Goal: Find contact information: Find contact information

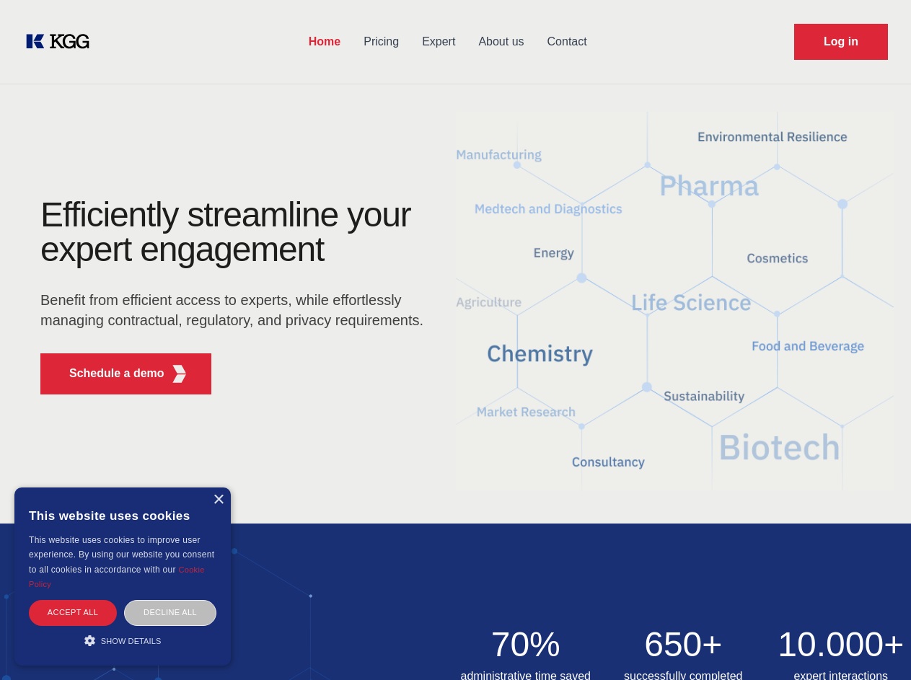
click at [455, 340] on div "Efficiently streamline your expert engagement Benefit from efficient access to …" at bounding box center [236, 302] width 439 height 208
click at [108, 374] on p "Schedule a demo" at bounding box center [116, 373] width 95 height 17
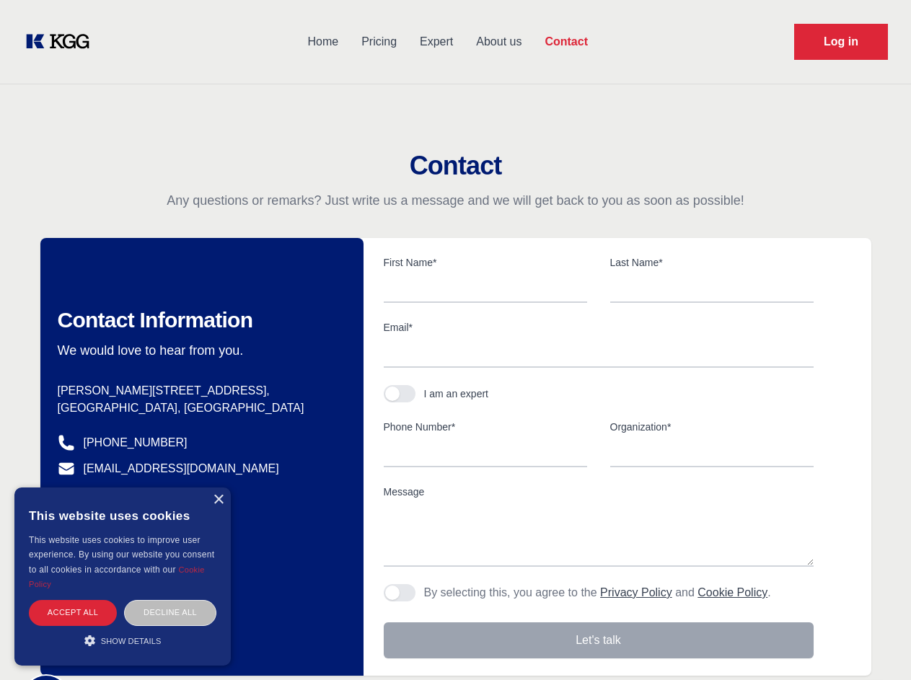
click at [218, 500] on div "× This website uses cookies This website uses cookies to improve user experienc…" at bounding box center [122, 577] width 216 height 178
click at [73, 612] on div "Accept all" at bounding box center [73, 612] width 88 height 25
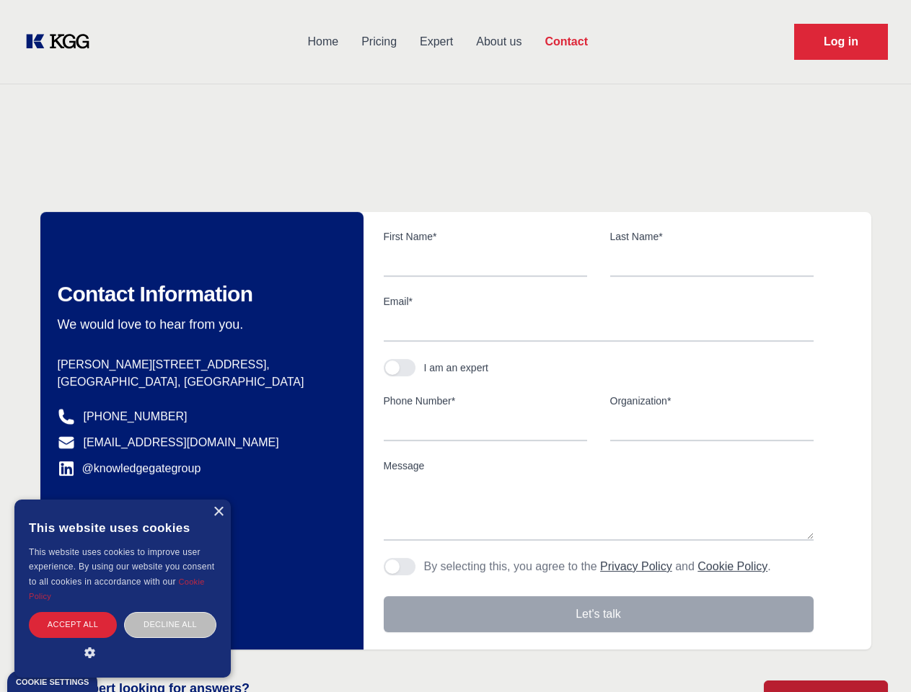
click at [170, 612] on div "Contact Information We would love to hear from you. Postal address [PERSON_NAME…" at bounding box center [201, 431] width 323 height 438
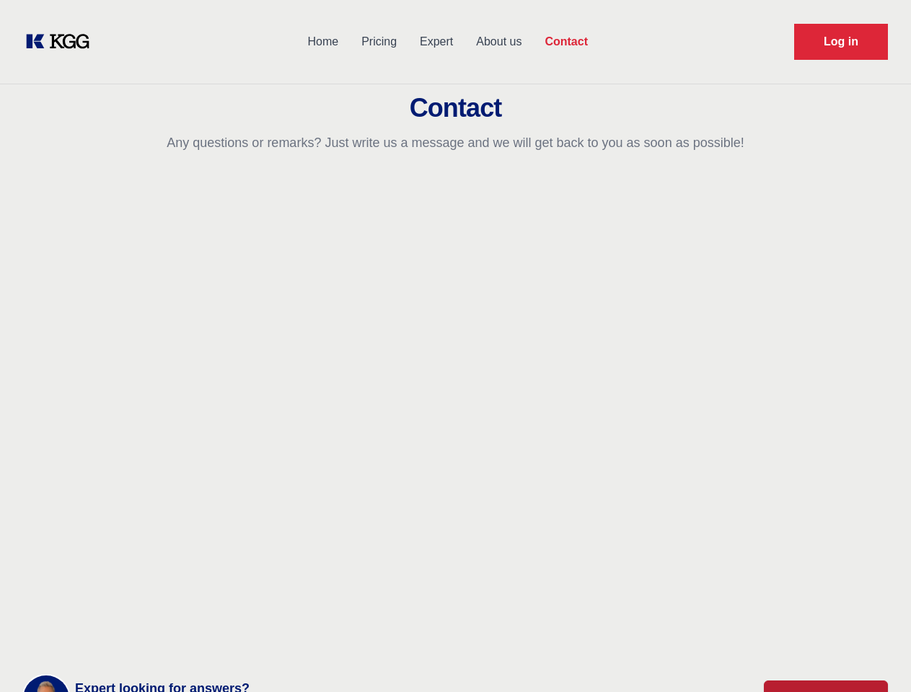
click at [123, 640] on main "Contact Any questions or remarks? Just write us a message and we will get back …" at bounding box center [455, 375] width 911 height 751
